Goal: Task Accomplishment & Management: Use online tool/utility

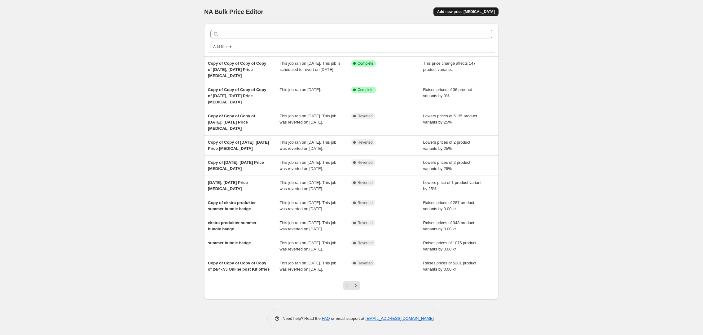
click at [465, 11] on span "Add new price [MEDICAL_DATA]" at bounding box center [466, 11] width 58 height 5
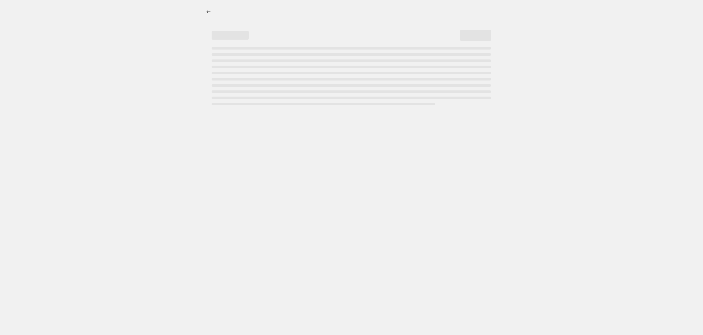
select select "percentage"
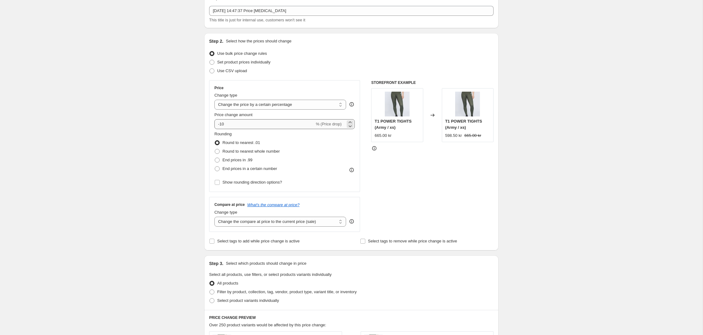
scroll to position [34, 0]
click at [222, 125] on input "-10" at bounding box center [264, 124] width 100 height 10
type input "-40"
click at [193, 122] on div "Create new price change job. This page is ready Create new price change job Dra…" at bounding box center [351, 276] width 703 height 620
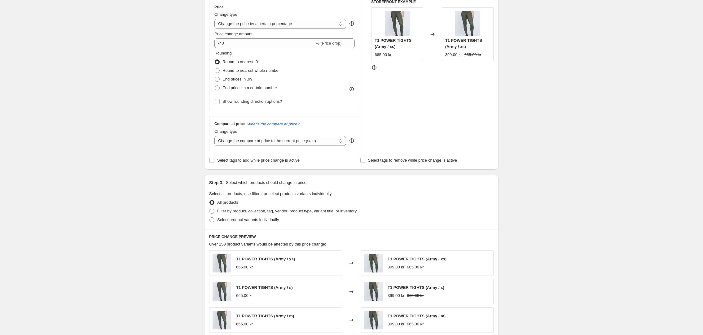
scroll to position [115, 0]
click at [212, 161] on input "Select tags to add while price change is active" at bounding box center [212, 160] width 5 height 5
checkbox input "true"
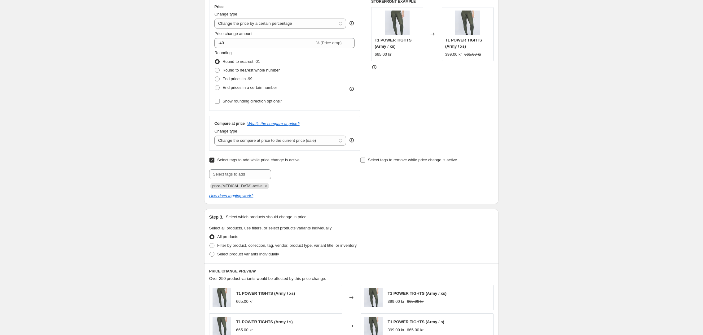
click at [364, 160] on input "Select tags to remove while price change is active" at bounding box center [362, 160] width 5 height 5
checkbox input "true"
click at [378, 174] on input "text" at bounding box center [391, 175] width 62 height 10
drag, startPoint x: 156, startPoint y: 116, endPoint x: 160, endPoint y: 122, distance: 7.7
click at [156, 116] on div "Create new price change job. This page is ready Create new price change job Dra…" at bounding box center [351, 229] width 703 height 689
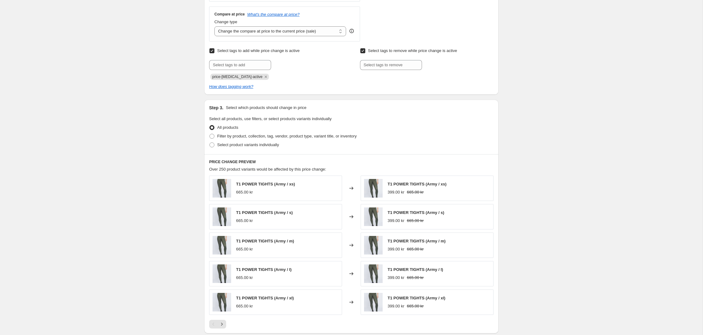
scroll to position [225, 0]
click at [214, 135] on span at bounding box center [212, 136] width 5 height 5
click at [210, 134] on input "Filter by product, collection, tag, vendor, product type, variant title, or inv…" at bounding box center [210, 134] width 0 height 0
radio input "true"
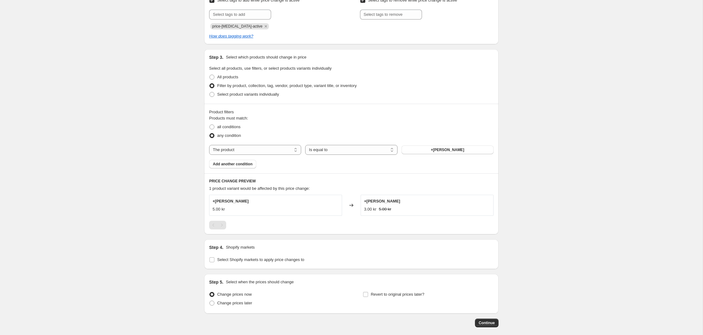
scroll to position [280, 0]
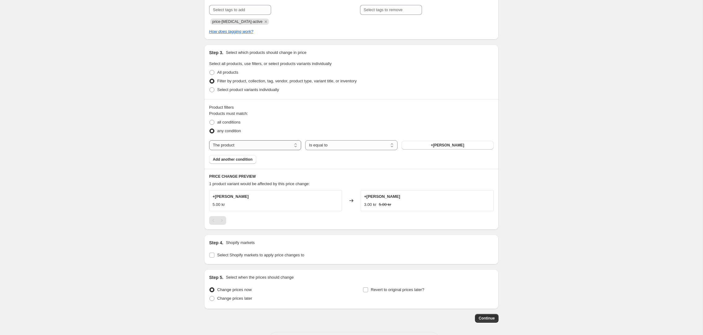
click at [251, 146] on select "The product The product's collection The product's tag The product's vendor The…" at bounding box center [255, 145] width 92 height 10
select select "tag"
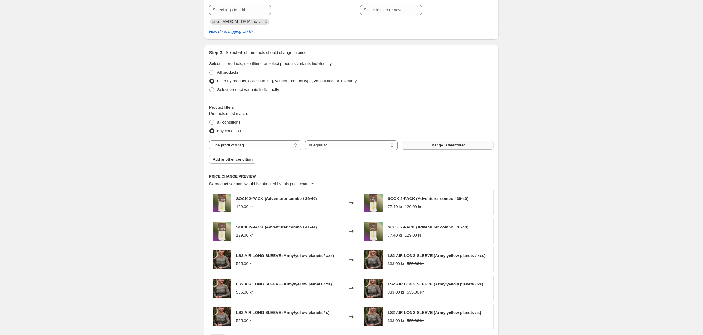
click at [441, 144] on span "_badge_Adventurer" at bounding box center [447, 145] width 35 height 5
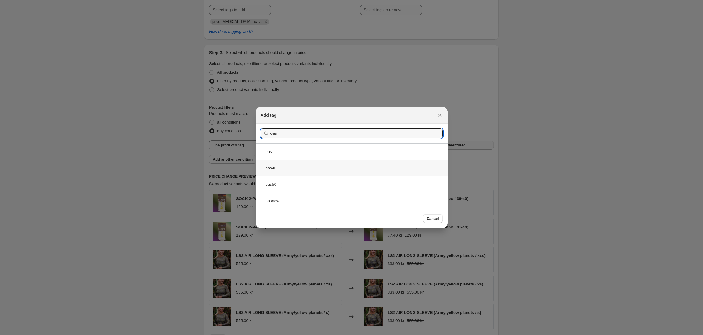
type input "oas"
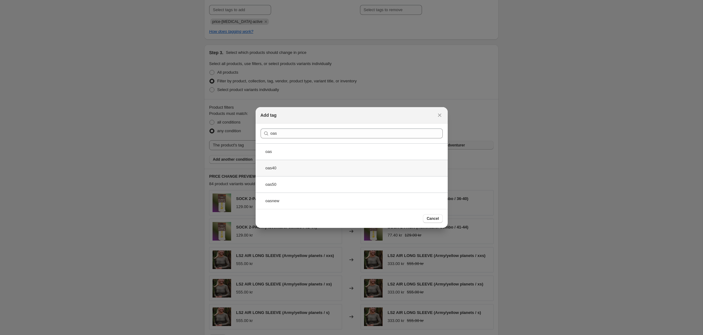
click at [276, 165] on div "oas40" at bounding box center [352, 168] width 192 height 16
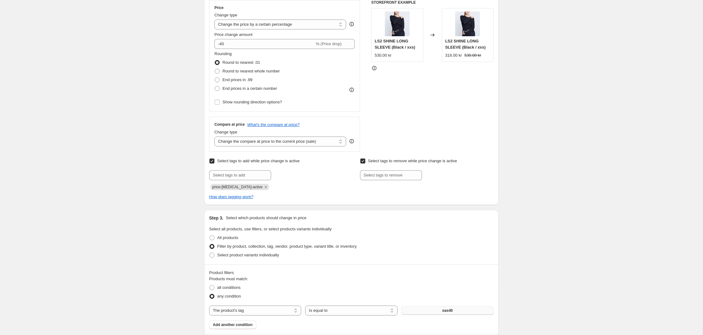
scroll to position [0, 0]
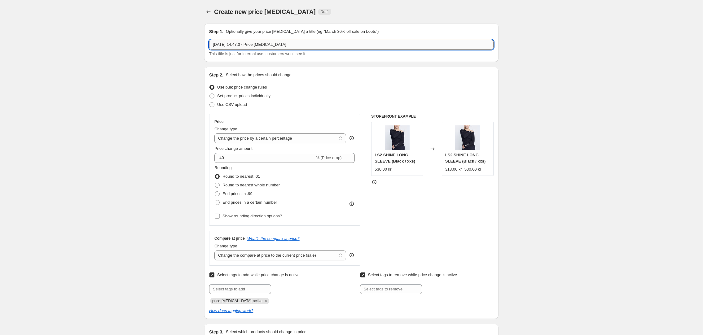
click at [297, 46] on input "21 Aug 2025, 14:47:37 Price change job" at bounding box center [351, 45] width 285 height 10
drag, startPoint x: 304, startPoint y: 44, endPoint x: 290, endPoint y: 46, distance: 14.4
click at [289, 46] on input "21 Aug 2025, 14:47:37 Price change job - oas40" at bounding box center [351, 45] width 285 height 10
click at [214, 44] on input "21 Aug 2025, 14:47:37 Price change job" at bounding box center [351, 45] width 285 height 10
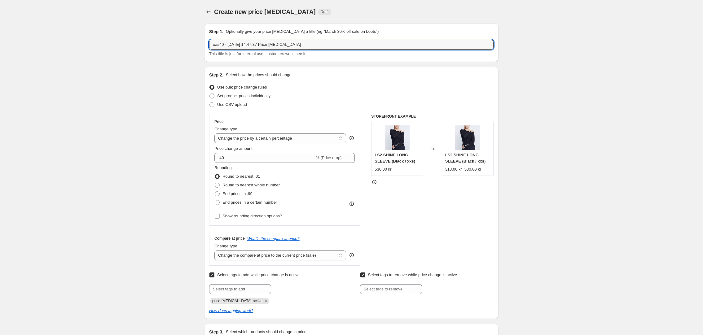
type input "oas40 - 21 Aug 2025, 14:47:37 Price change job"
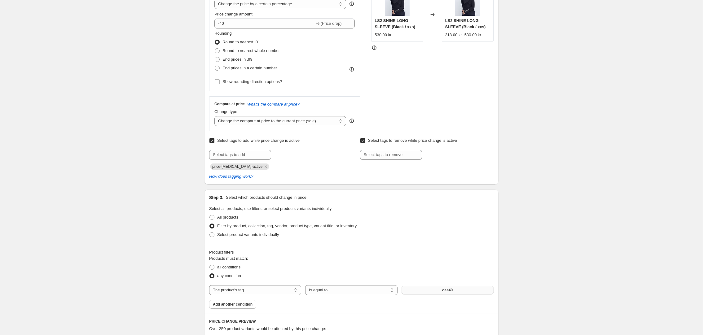
scroll to position [139, 0]
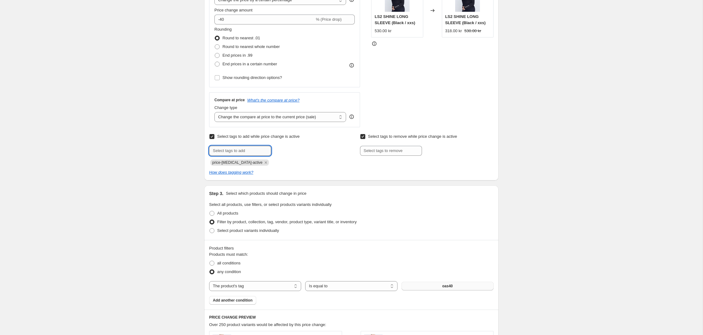
click at [232, 150] on input "text" at bounding box center [240, 151] width 62 height 10
type input "Discount"
click at [283, 152] on b "Add" at bounding box center [279, 150] width 7 height 4
click at [236, 152] on input "text" at bounding box center [240, 151] width 62 height 10
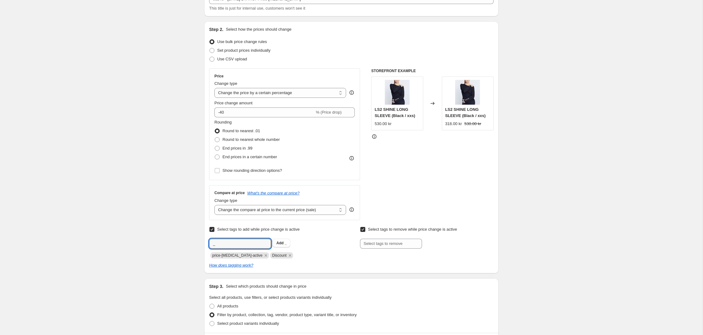
scroll to position [0, 0]
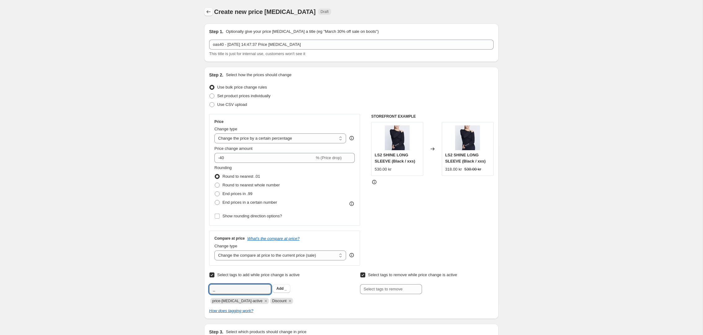
type input "_"
click at [208, 10] on icon "Price change jobs" at bounding box center [208, 12] width 6 height 6
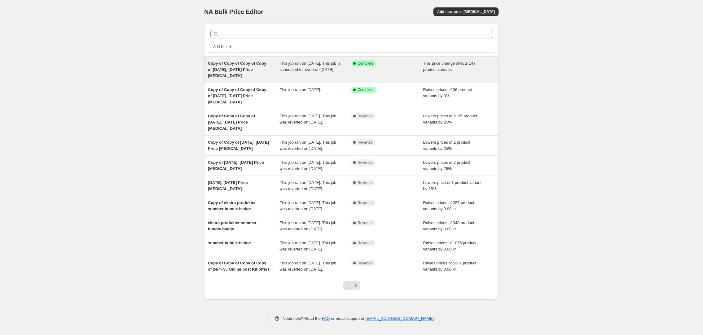
click at [262, 68] on span "Copy of Copy of Copy of Copy of [DATE], [DATE] Price [MEDICAL_DATA]" at bounding box center [237, 69] width 58 height 17
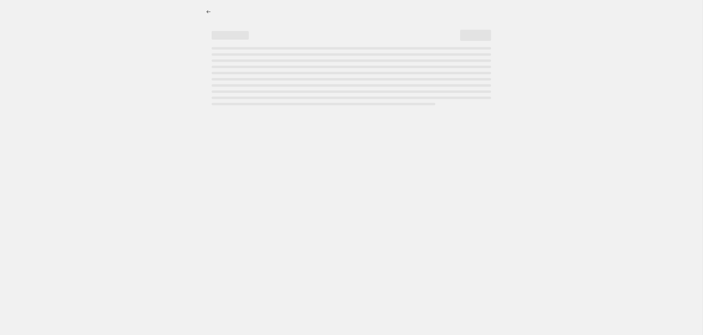
select select "no_change"
select select "collection"
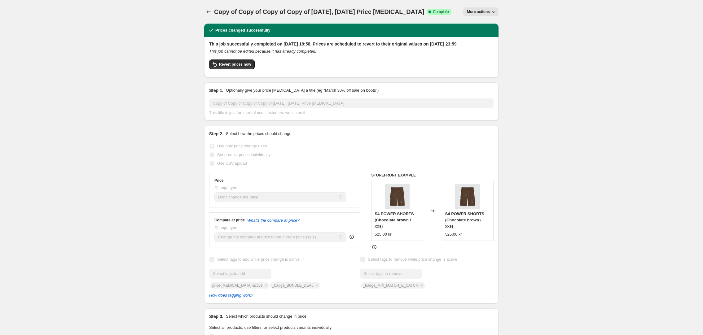
click at [494, 12] on icon "button" at bounding box center [494, 12] width 6 height 6
click at [483, 37] on span "Copy to new job" at bounding box center [480, 35] width 29 height 5
select select "no_change"
select select "collection"
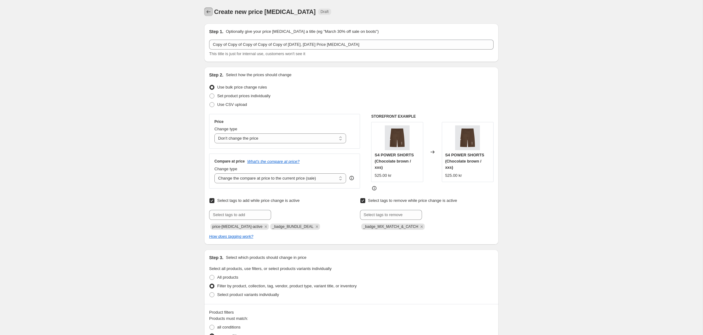
click at [209, 14] on icon "Price change jobs" at bounding box center [208, 12] width 6 height 6
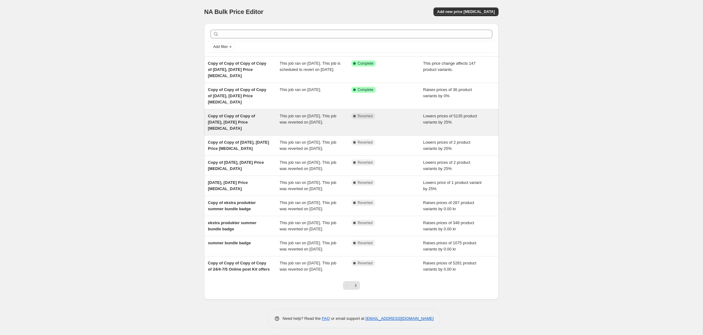
click at [255, 121] on span "Copy of Copy of Copy of [DATE], [DATE] Price [MEDICAL_DATA]" at bounding box center [231, 122] width 47 height 17
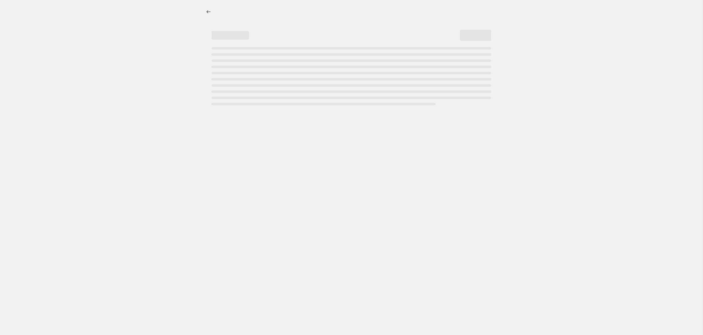
select select "percentage"
select select "collection"
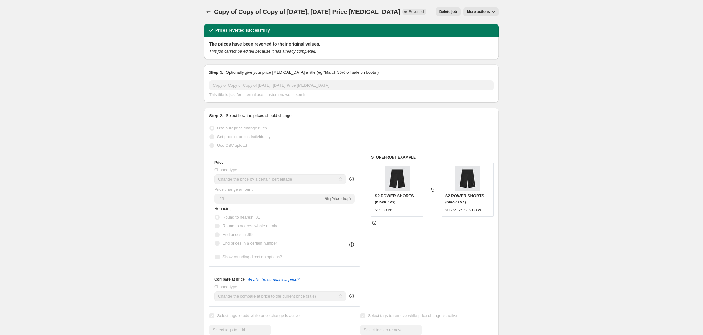
click at [491, 12] on icon "button" at bounding box center [494, 12] width 6 height 6
click at [484, 26] on span "Copy to new job" at bounding box center [480, 24] width 29 height 5
select select "percentage"
select select "collection"
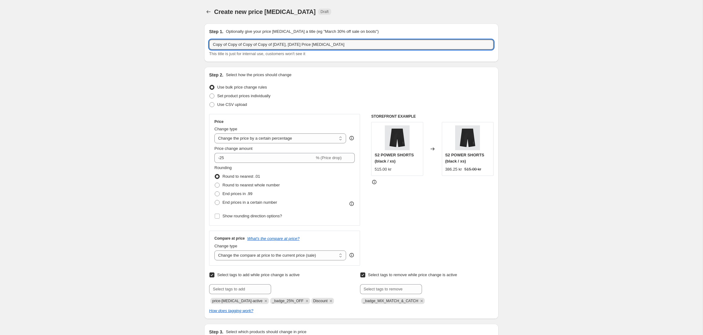
drag, startPoint x: 318, startPoint y: 45, endPoint x: 205, endPoint y: 43, distance: 112.5
click at [205, 43] on div "Step 1. Optionally give your price change job a title (eg "March 30% off sale o…" at bounding box center [351, 43] width 294 height 38
click at [271, 44] on input "online archive sale - 21.august- Price change job" at bounding box center [351, 45] width 285 height 10
click at [277, 44] on input "online archive sale - 21.august - Price change job" at bounding box center [351, 45] width 285 height 10
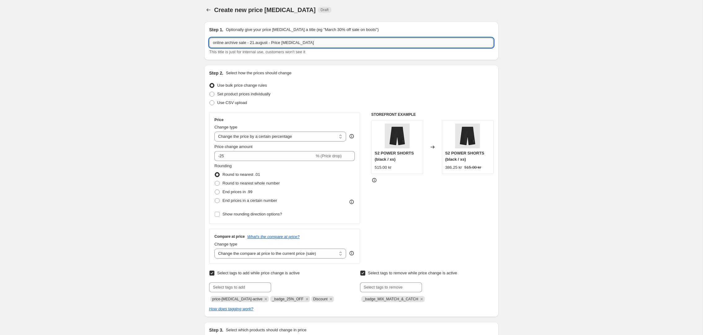
drag, startPoint x: 249, startPoint y: 45, endPoint x: 256, endPoint y: 45, distance: 6.8
click at [250, 45] on input "online archive sale - 21.august - Price change job" at bounding box center [351, 43] width 285 height 10
type input "online archive sale 40% - 21.august - Price [MEDICAL_DATA]"
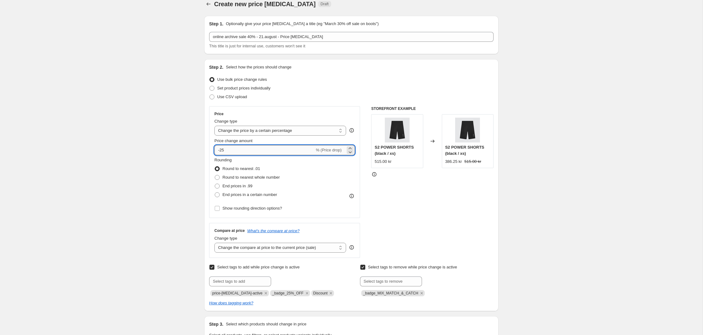
click at [225, 150] on input "-25" at bounding box center [264, 150] width 100 height 10
type input "-2"
type input "-40"
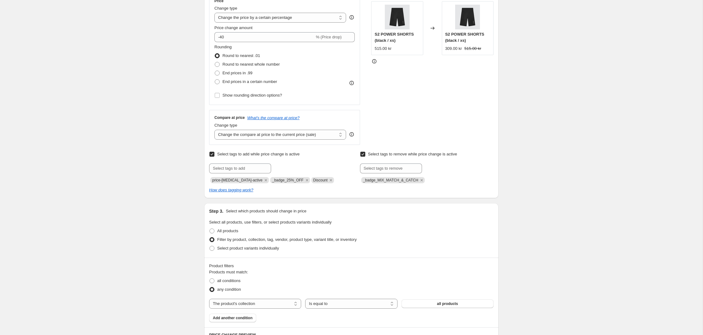
scroll to position [125, 0]
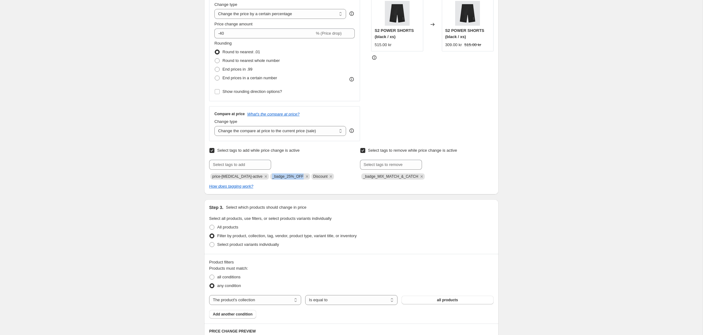
drag, startPoint x: 298, startPoint y: 177, endPoint x: 265, endPoint y: 179, distance: 32.9
click at [270, 177] on span "_badge_25%_OFF" at bounding box center [290, 177] width 40 height 6
copy span "_badge_25%_OFF"
click at [238, 164] on input "text" at bounding box center [240, 165] width 62 height 10
paste input "_badge_25%_OFF"
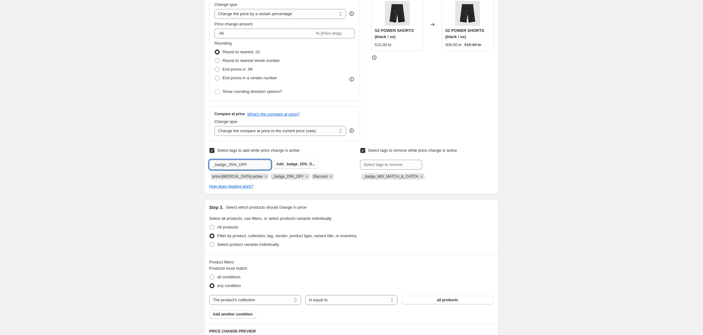
click at [234, 164] on input "_badge_25%_OFF" at bounding box center [240, 165] width 62 height 10
type input "_badge_40%_OFF"
click at [278, 163] on b "Add" at bounding box center [279, 164] width 7 height 4
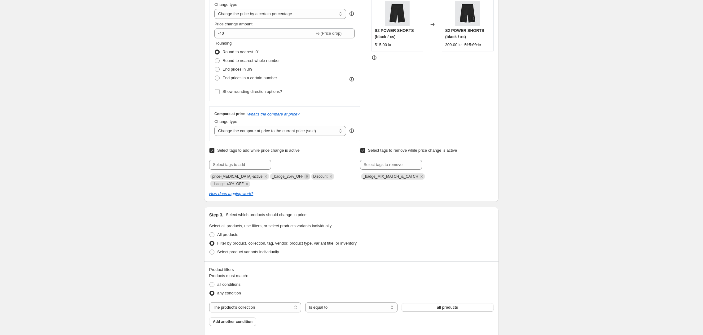
click at [306, 177] on icon "Remove _badge_25%_OFF" at bounding box center [307, 176] width 2 height 2
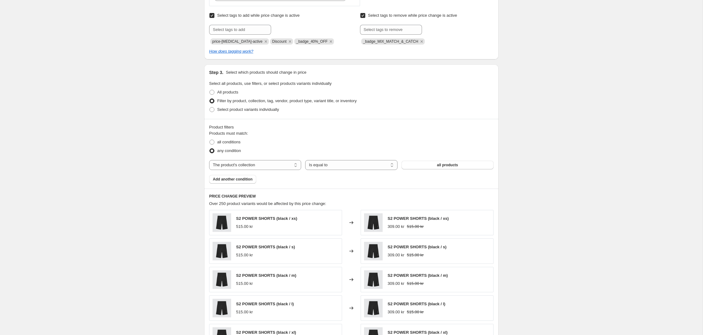
scroll to position [261, 0]
click at [294, 163] on select "The product The product's collection The product's tag The product's vendor The…" at bounding box center [255, 164] width 92 height 10
select select "tag"
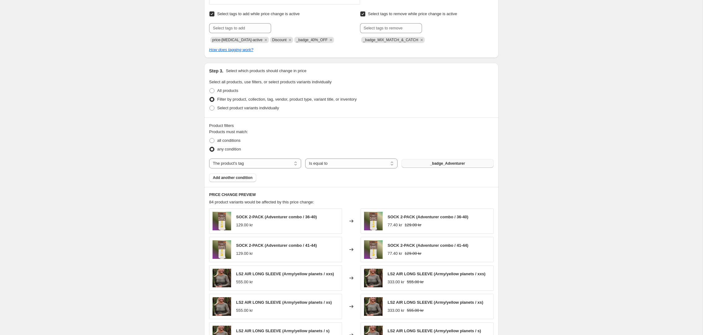
click at [452, 164] on span "_badge_Adventurer" at bounding box center [447, 163] width 35 height 5
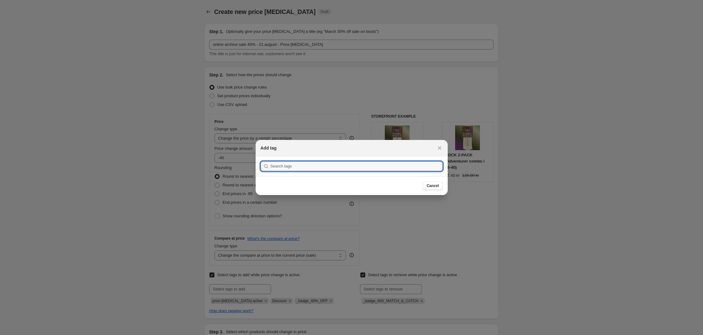
scroll to position [0, 0]
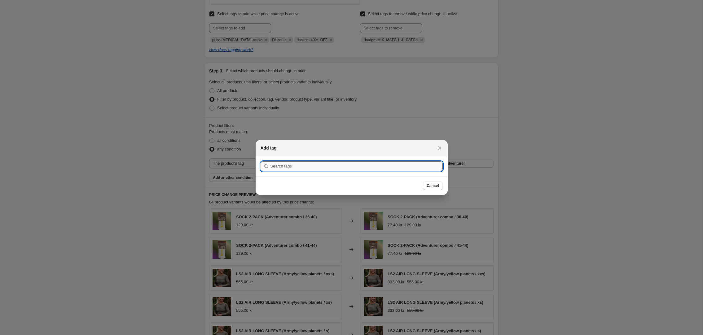
click at [365, 169] on input ":rlg:" at bounding box center [357, 166] width 172 height 10
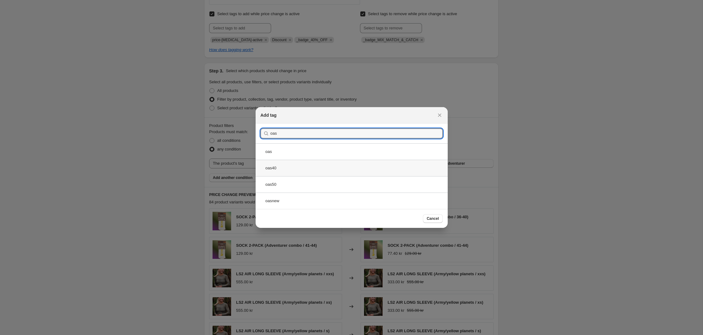
type input "oas"
click at [285, 168] on div "oas40" at bounding box center [352, 168] width 192 height 16
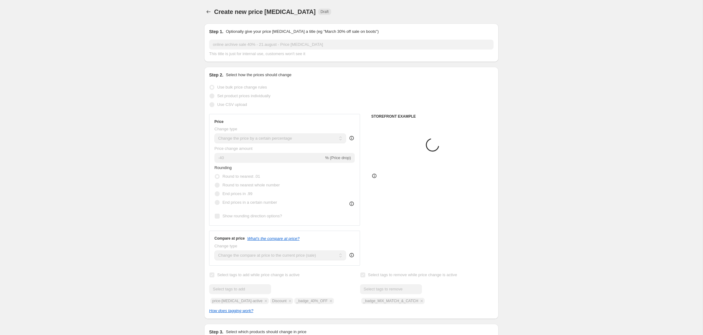
scroll to position [261, 0]
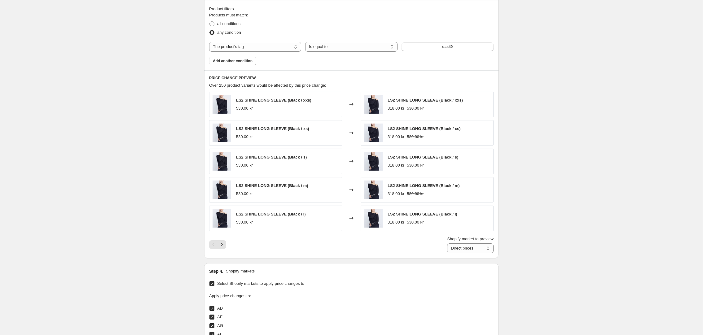
scroll to position [380, 0]
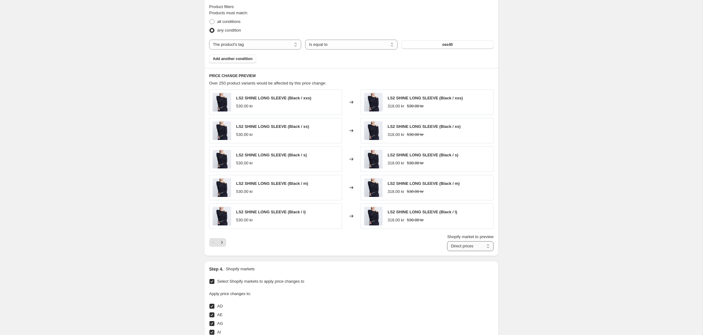
click at [488, 246] on select "Direct prices AD AE AG AI AL AM AO AR AT AU AW AZ BA BB BD BE BF BG BH BI BJ BL…" at bounding box center [470, 246] width 46 height 10
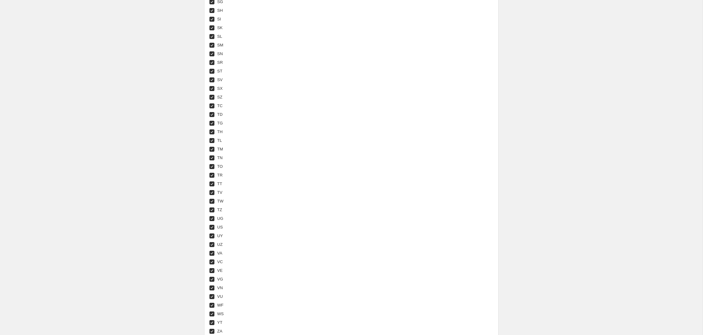
scroll to position [2247, 0]
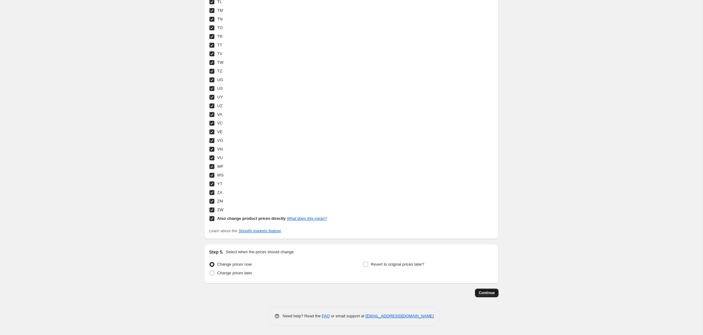
click at [490, 295] on span "Continue" at bounding box center [487, 293] width 16 height 5
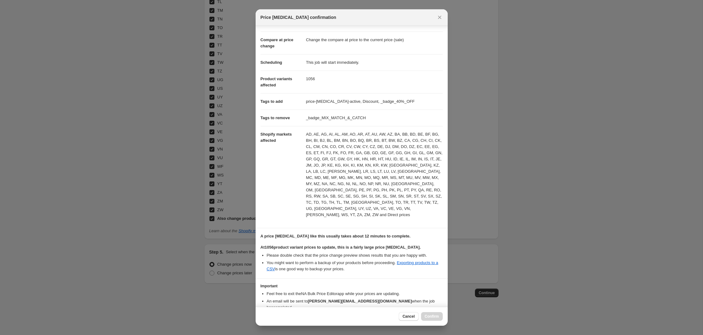
scroll to position [39, 0]
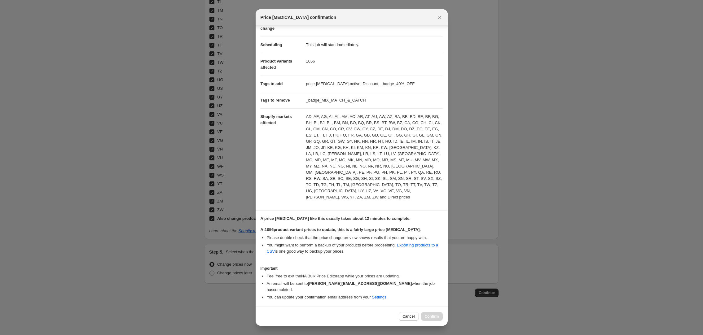
click at [263, 314] on input "I understand that this price change job will affect 1056 product variants" at bounding box center [263, 316] width 5 height 5
checkbox input "true"
click at [434, 317] on span "Confirm" at bounding box center [432, 316] width 14 height 5
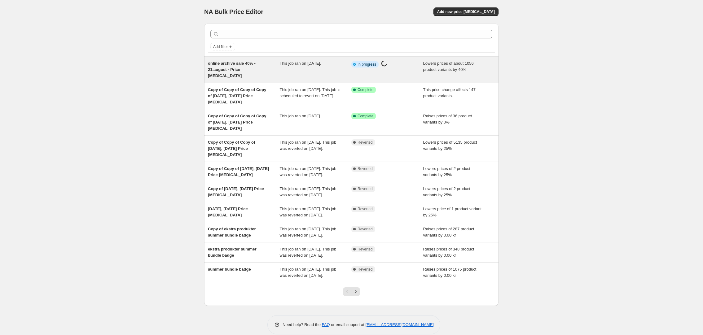
click at [306, 68] on div "This job ran on [DATE]." at bounding box center [316, 69] width 72 height 19
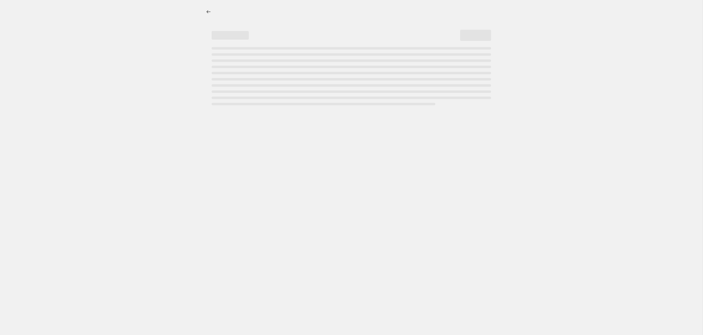
select select "percentage"
select select "tag"
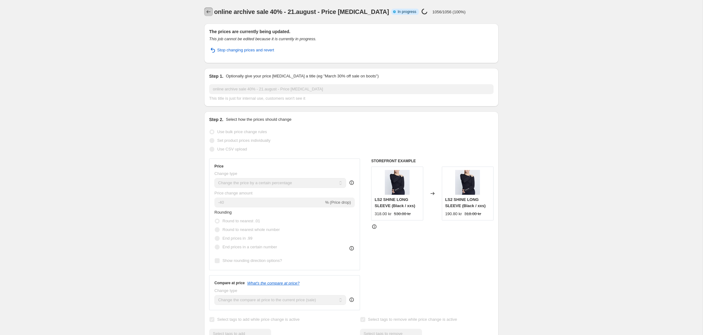
click at [207, 11] on icon "Price change jobs" at bounding box center [208, 12] width 6 height 6
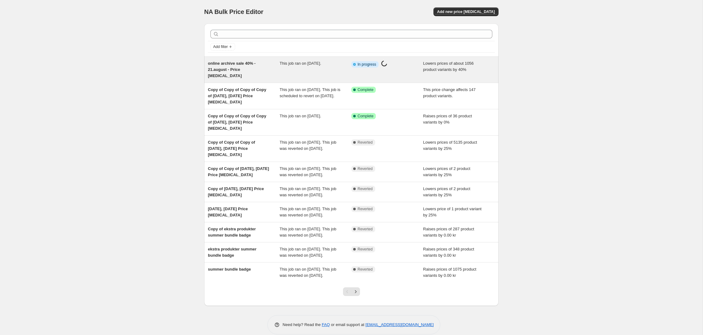
click at [274, 67] on div "online archive sale 40% - 21.august - Price [MEDICAL_DATA]" at bounding box center [244, 69] width 72 height 19
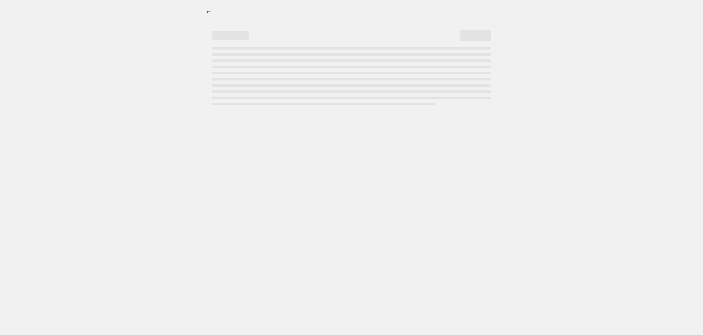
select select "percentage"
select select "tag"
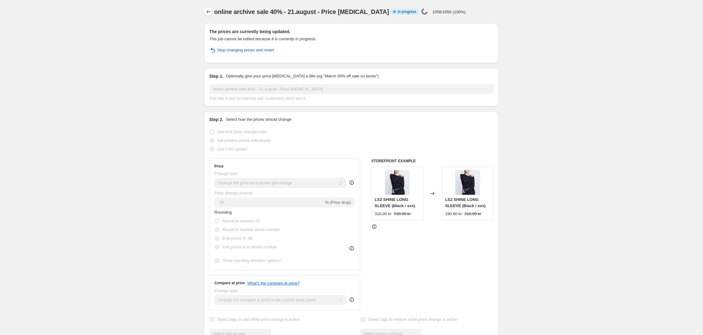
click at [208, 10] on icon "Price change jobs" at bounding box center [208, 12] width 6 height 6
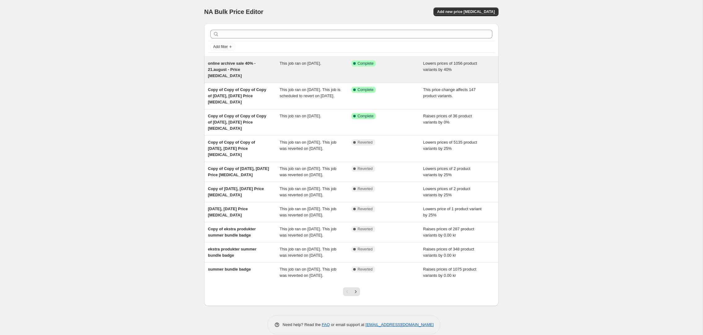
click at [273, 65] on div "online archive sale 40% - 21.august - Price [MEDICAL_DATA]" at bounding box center [244, 69] width 72 height 19
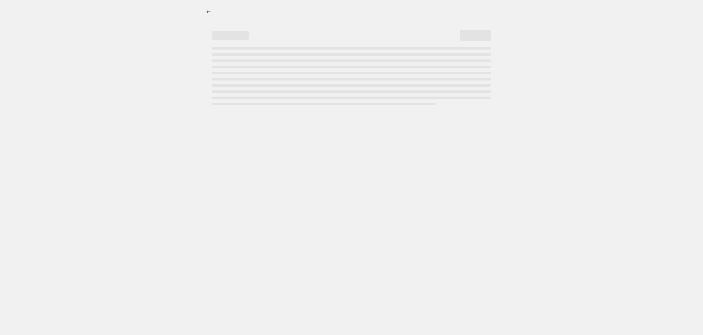
select select "percentage"
select select "tag"
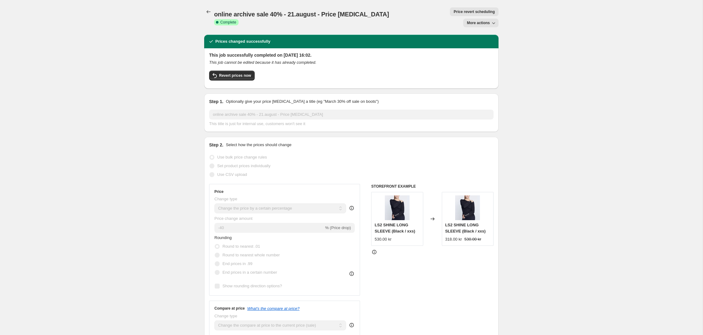
click at [491, 20] on icon "button" at bounding box center [494, 23] width 6 height 6
click at [486, 25] on span "Copy to new job" at bounding box center [480, 24] width 29 height 5
select select "percentage"
select select "tag"
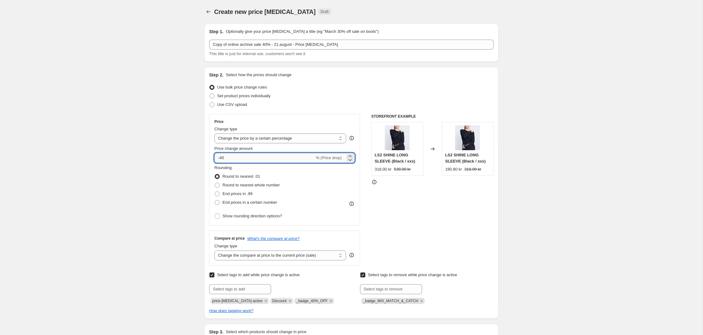
click at [223, 158] on input "-40" at bounding box center [264, 158] width 100 height 10
type input "-50"
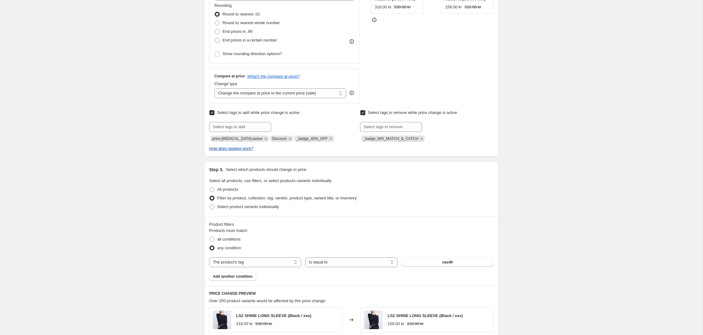
scroll to position [163, 0]
drag, startPoint x: 323, startPoint y: 137, endPoint x: 289, endPoint y: 137, distance: 34.1
click at [294, 137] on span "_badge_40%_OFF" at bounding box center [314, 138] width 40 height 6
copy span "_badge_40%_OFF"
click at [238, 126] on input "text" at bounding box center [240, 126] width 62 height 10
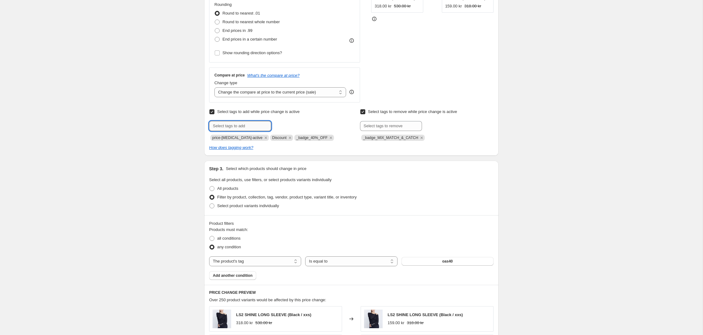
paste input "_badge_40%_OFF"
click at [232, 126] on input "_badge_40%_OFF" at bounding box center [240, 126] width 62 height 10
type input "_badge_50%_OFF"
click at [285, 126] on span "_badge_50%_O..." at bounding box center [300, 125] width 31 height 4
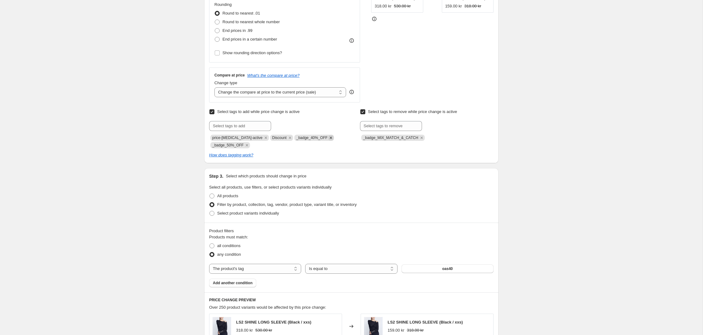
click at [330, 137] on icon "Remove _badge_40%_OFF" at bounding box center [331, 138] width 2 height 2
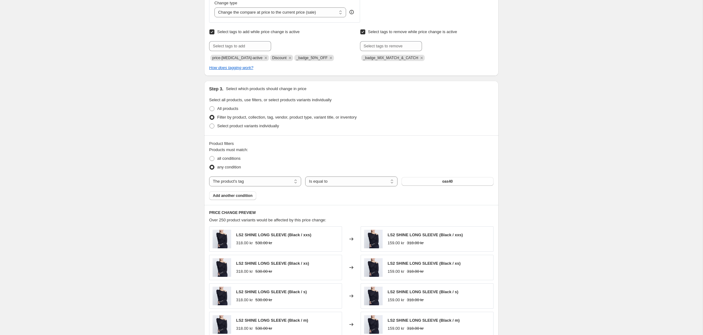
scroll to position [254, 0]
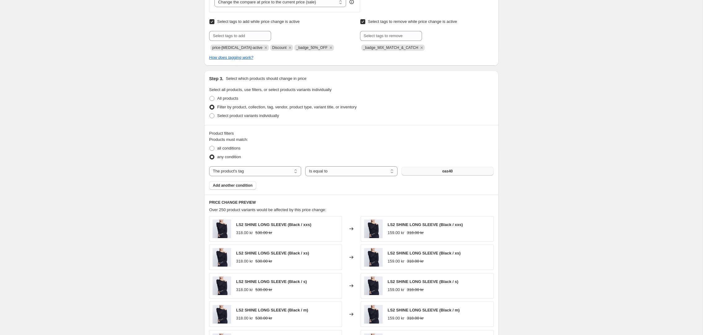
click at [439, 172] on button "oas40" at bounding box center [448, 171] width 92 height 9
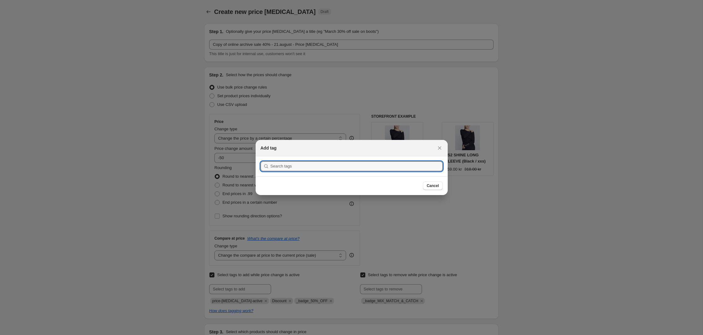
scroll to position [0, 0]
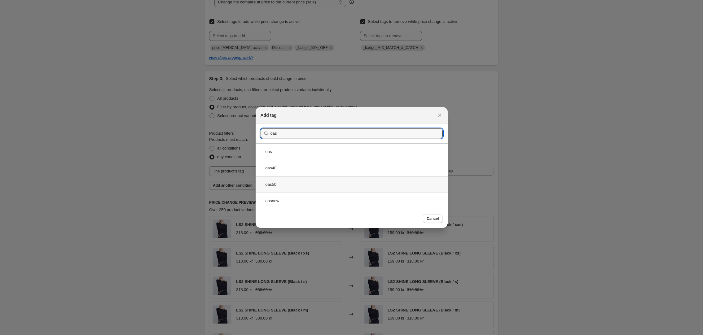
type input "oas"
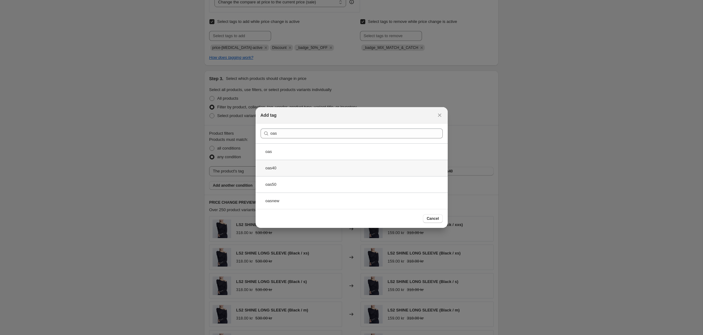
click at [284, 182] on div "oas50" at bounding box center [352, 184] width 192 height 16
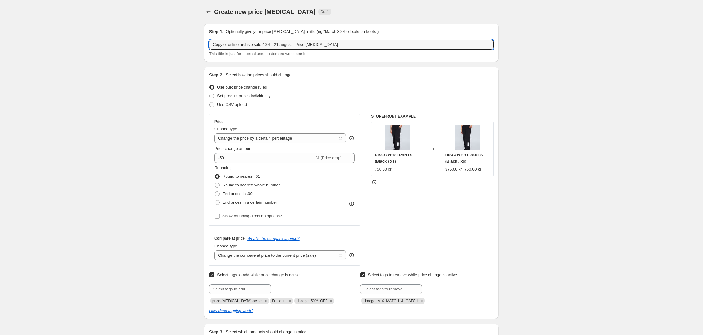
drag, startPoint x: 227, startPoint y: 46, endPoint x: 200, endPoint y: 45, distance: 27.3
click at [252, 44] on input "online archive sale 40% - 21.august - Price [MEDICAL_DATA]" at bounding box center [351, 45] width 285 height 10
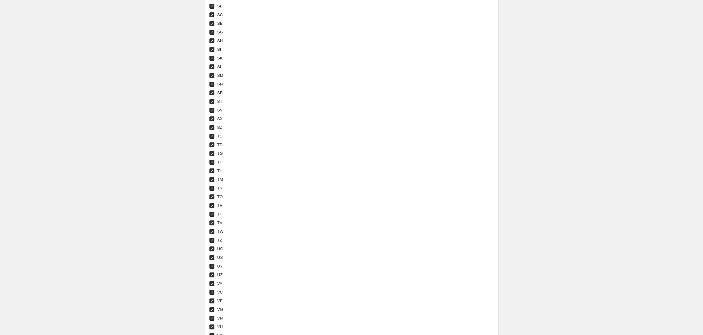
scroll to position [2247, 0]
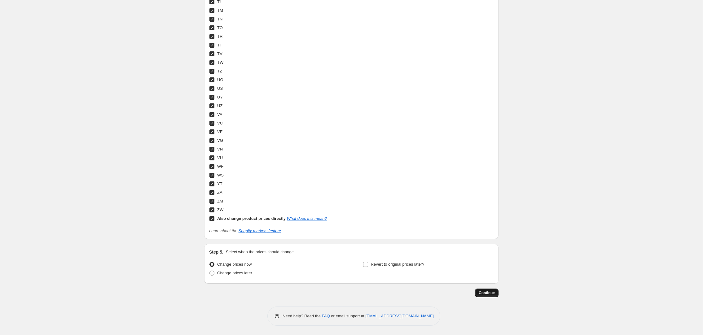
type input "online archive sale 50% - 21.august - Price [MEDICAL_DATA]"
click at [488, 294] on span "Continue" at bounding box center [487, 293] width 16 height 5
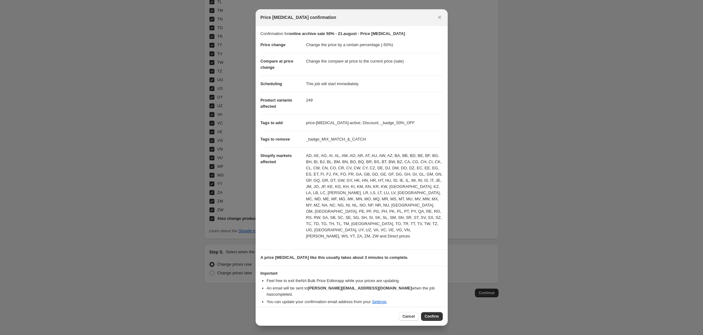
click at [431, 314] on span "Confirm" at bounding box center [432, 316] width 14 height 5
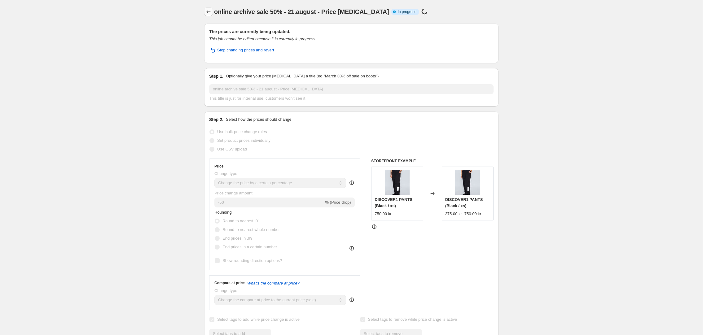
click at [206, 11] on icon "Price change jobs" at bounding box center [208, 12] width 6 height 6
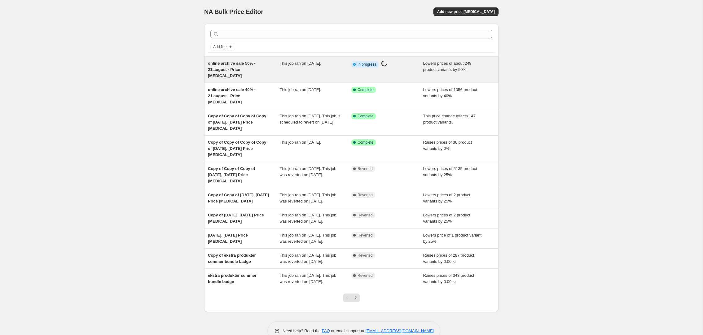
click at [267, 65] on div "online archive sale 50% - 21.august - Price [MEDICAL_DATA]" at bounding box center [244, 69] width 72 height 19
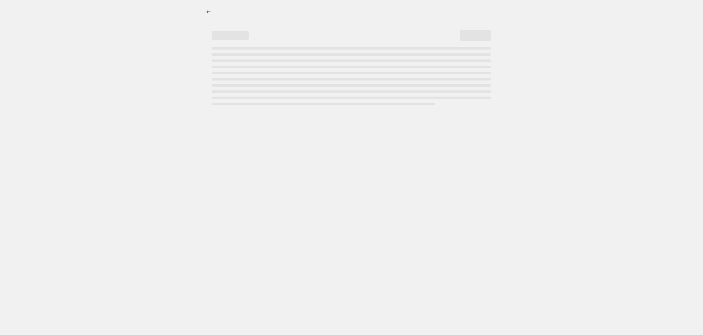
select select "percentage"
select select "tag"
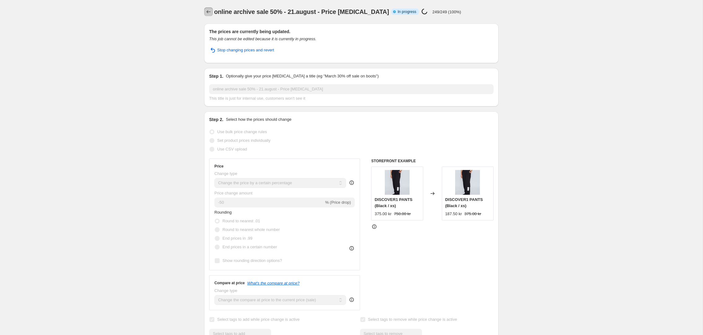
click at [206, 11] on icon "Price change jobs" at bounding box center [208, 12] width 6 height 6
